Goal: Task Accomplishment & Management: Manage account settings

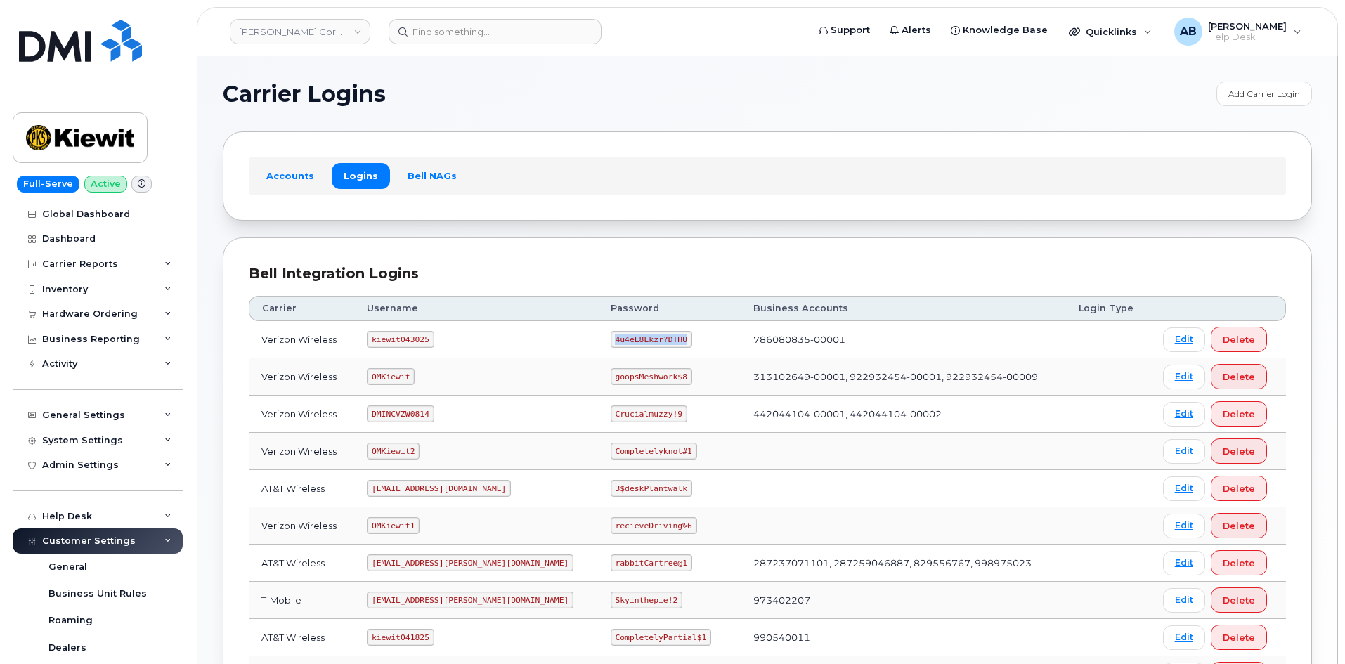
scroll to position [281, 0]
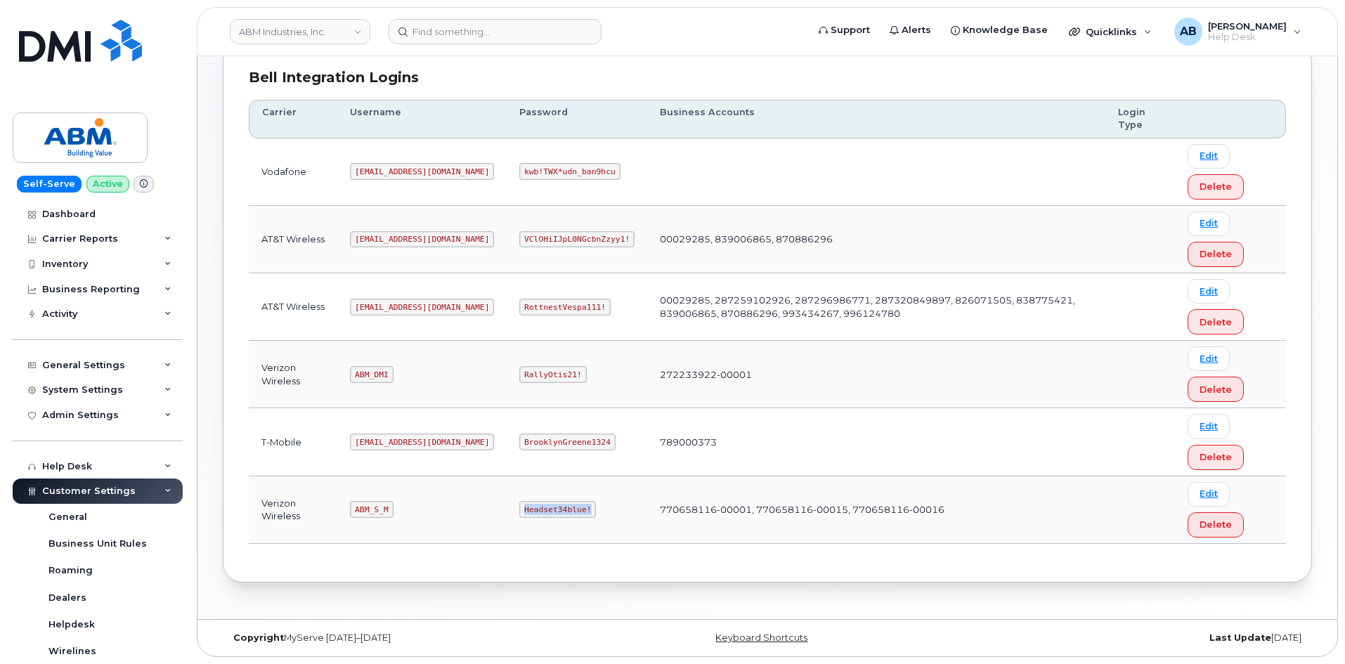
scroll to position [240, 0]
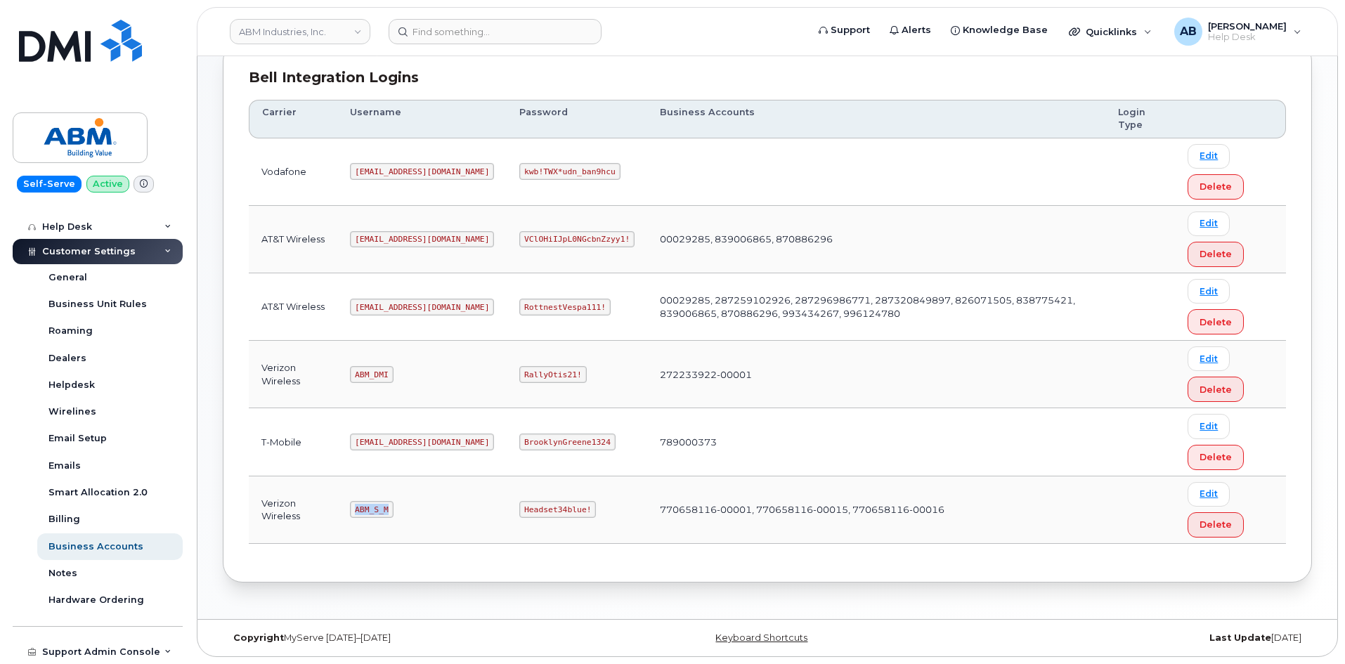
drag, startPoint x: 391, startPoint y: 510, endPoint x: 346, endPoint y: 513, distance: 45.1
click at [346, 513] on td "ABM_S_M" at bounding box center [421, 509] width 169 height 67
copy code "ABM_S_M"
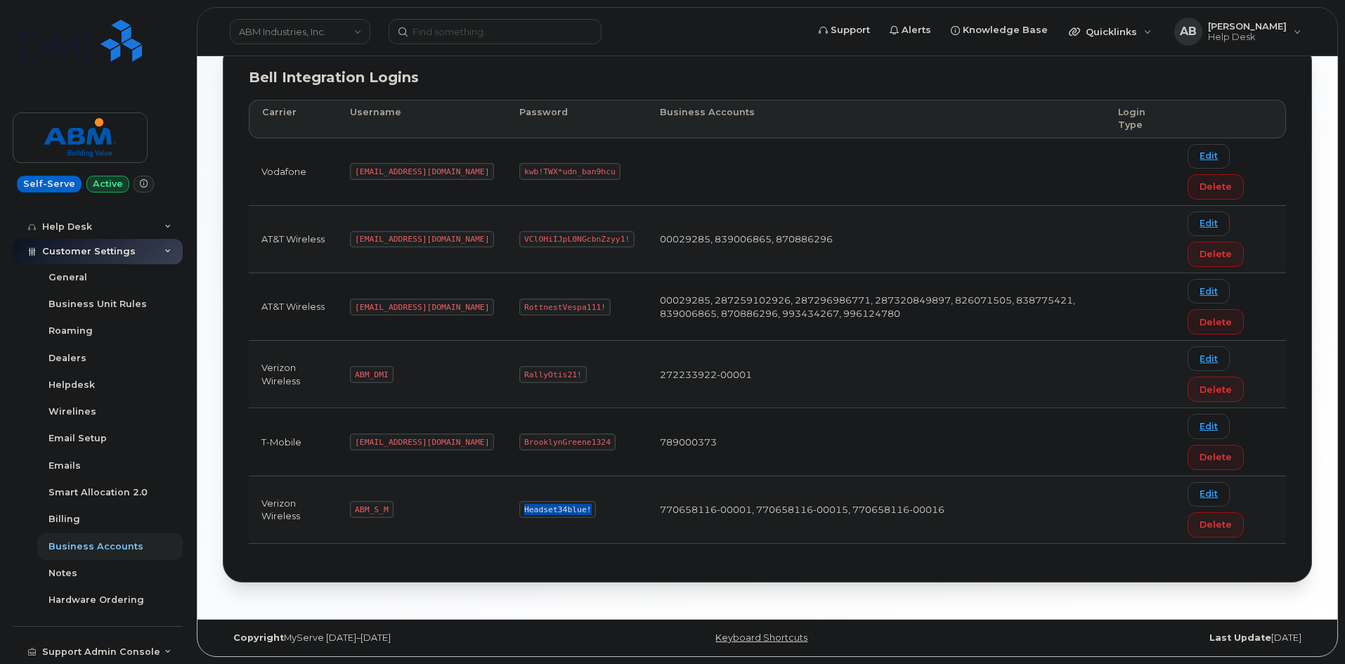
drag, startPoint x: 535, startPoint y: 510, endPoint x: 475, endPoint y: 512, distance: 60.4
click at [519, 512] on code "Headset34blue!" at bounding box center [557, 509] width 77 height 17
copy code "Headset34blue!"
drag, startPoint x: 416, startPoint y: 304, endPoint x: 355, endPoint y: 306, distance: 61.1
click at [355, 306] on code "abm@dminc.com" at bounding box center [422, 307] width 144 height 17
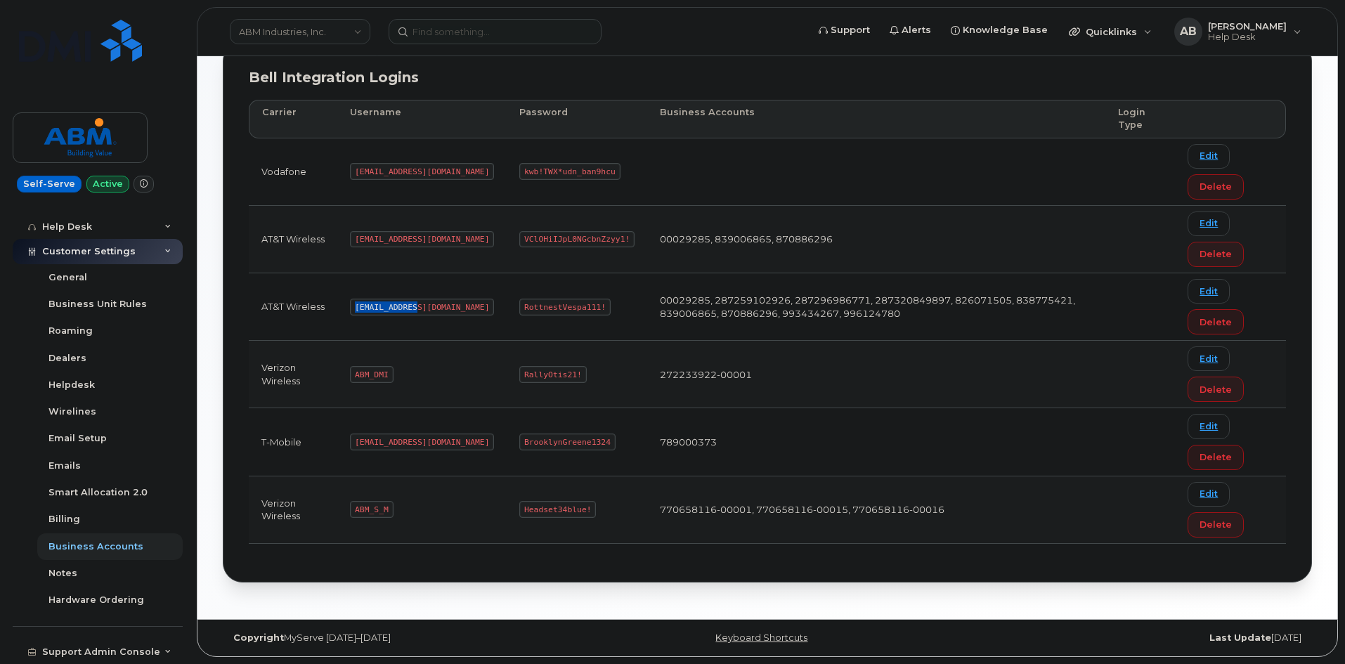
copy code "abm@dminc.com"
drag, startPoint x: 549, startPoint y: 308, endPoint x: 467, endPoint y: 310, distance: 82.9
click at [507, 310] on td "RottnestVespa111!" at bounding box center [577, 306] width 141 height 67
copy code "RottnestVespa111!"
